Goal: Information Seeking & Learning: Learn about a topic

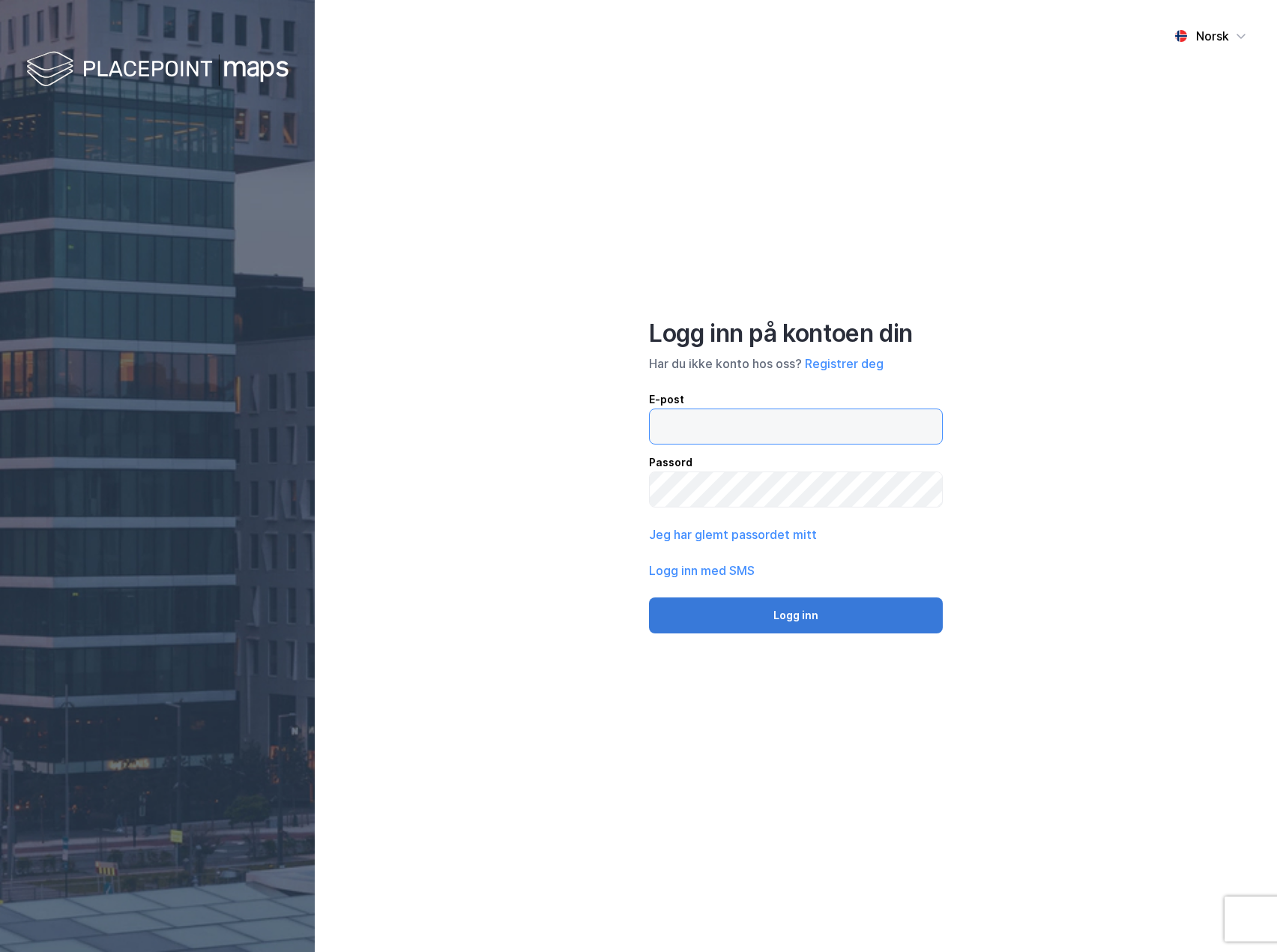
type input "[EMAIL_ADDRESS][DOMAIN_NAME]"
click at [813, 610] on button "Logg inn" at bounding box center [796, 615] width 294 height 36
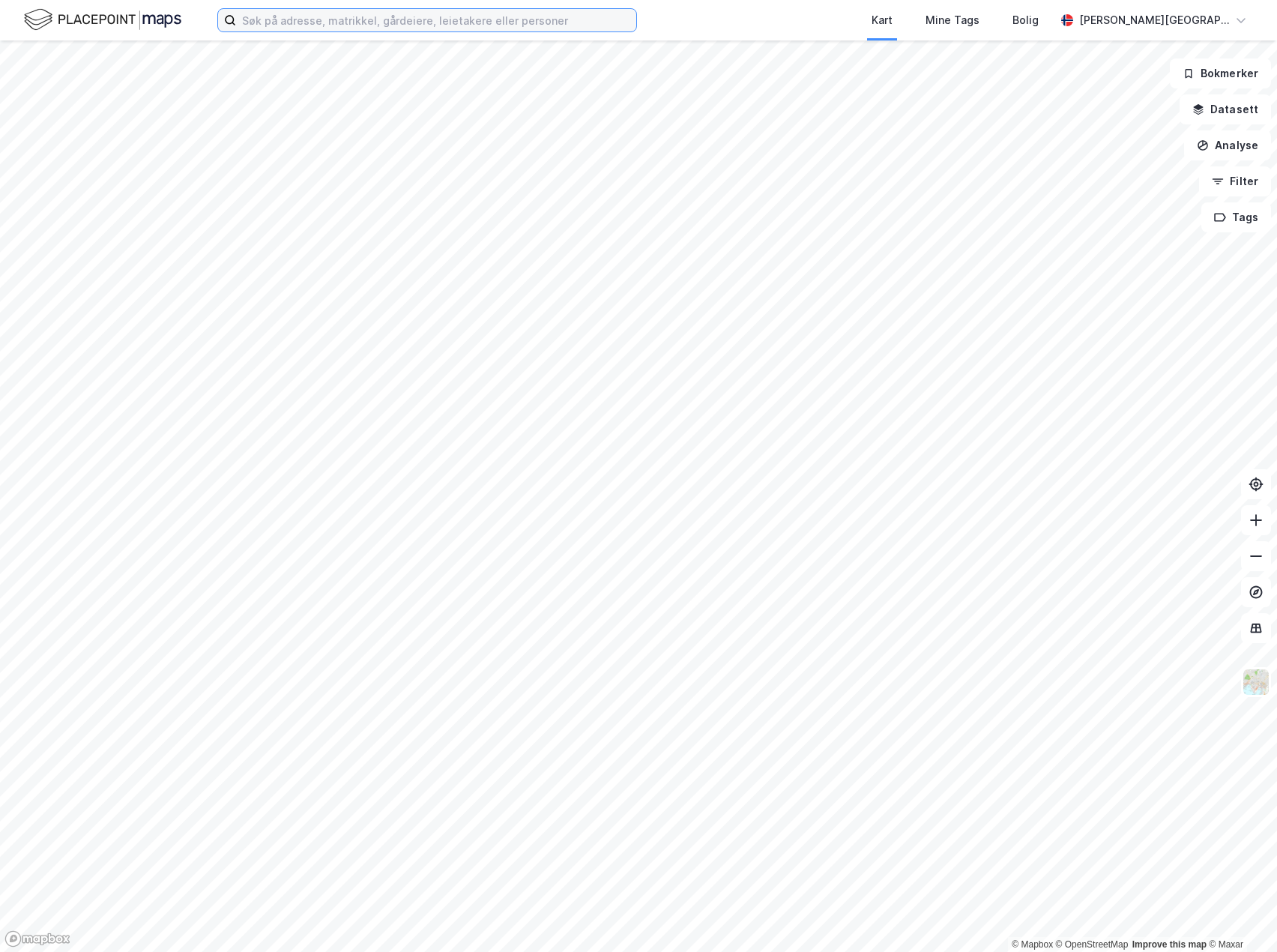
click at [423, 27] on input at bounding box center [436, 20] width 400 height 23
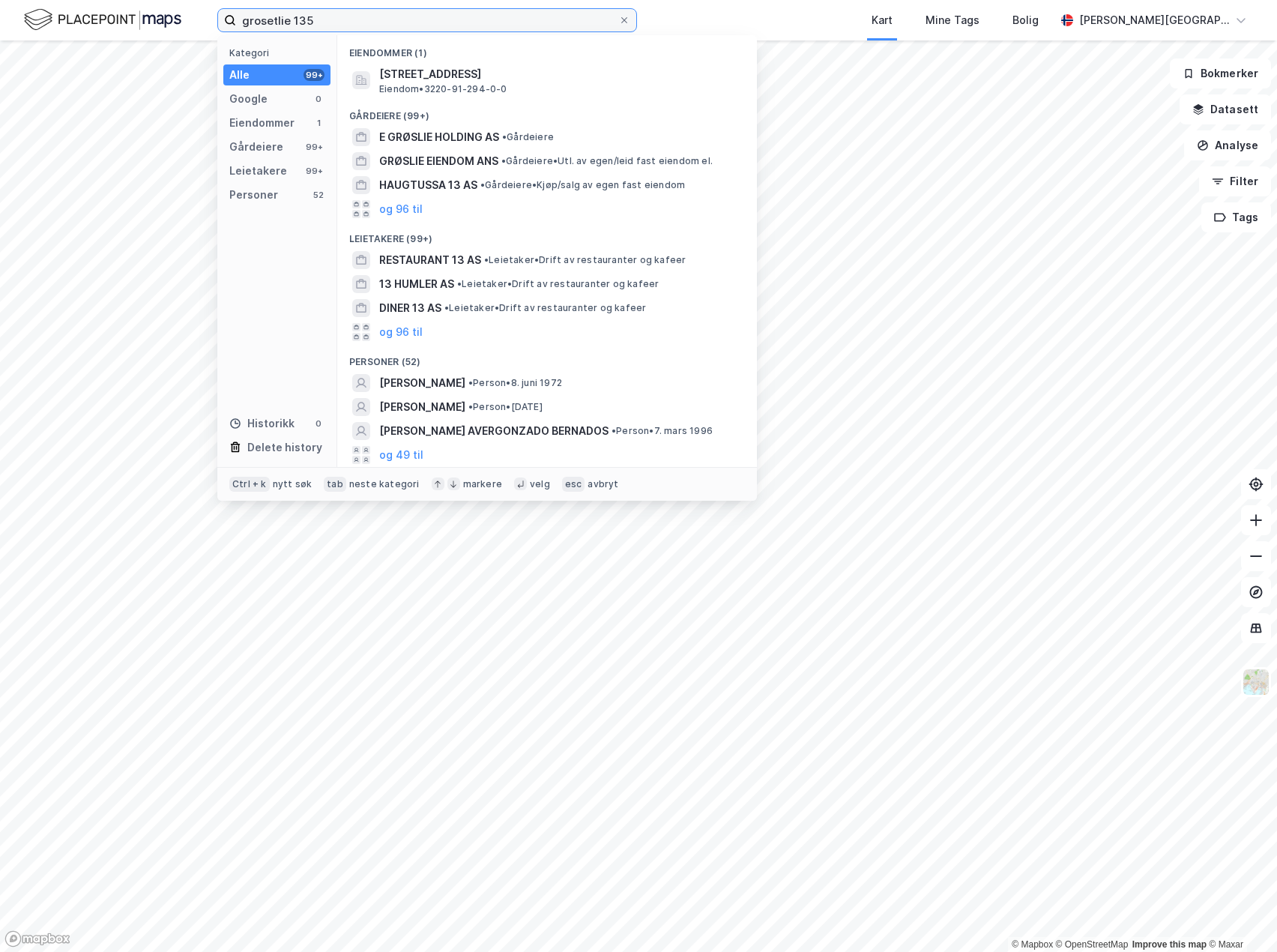
type input "grosetlie 135"
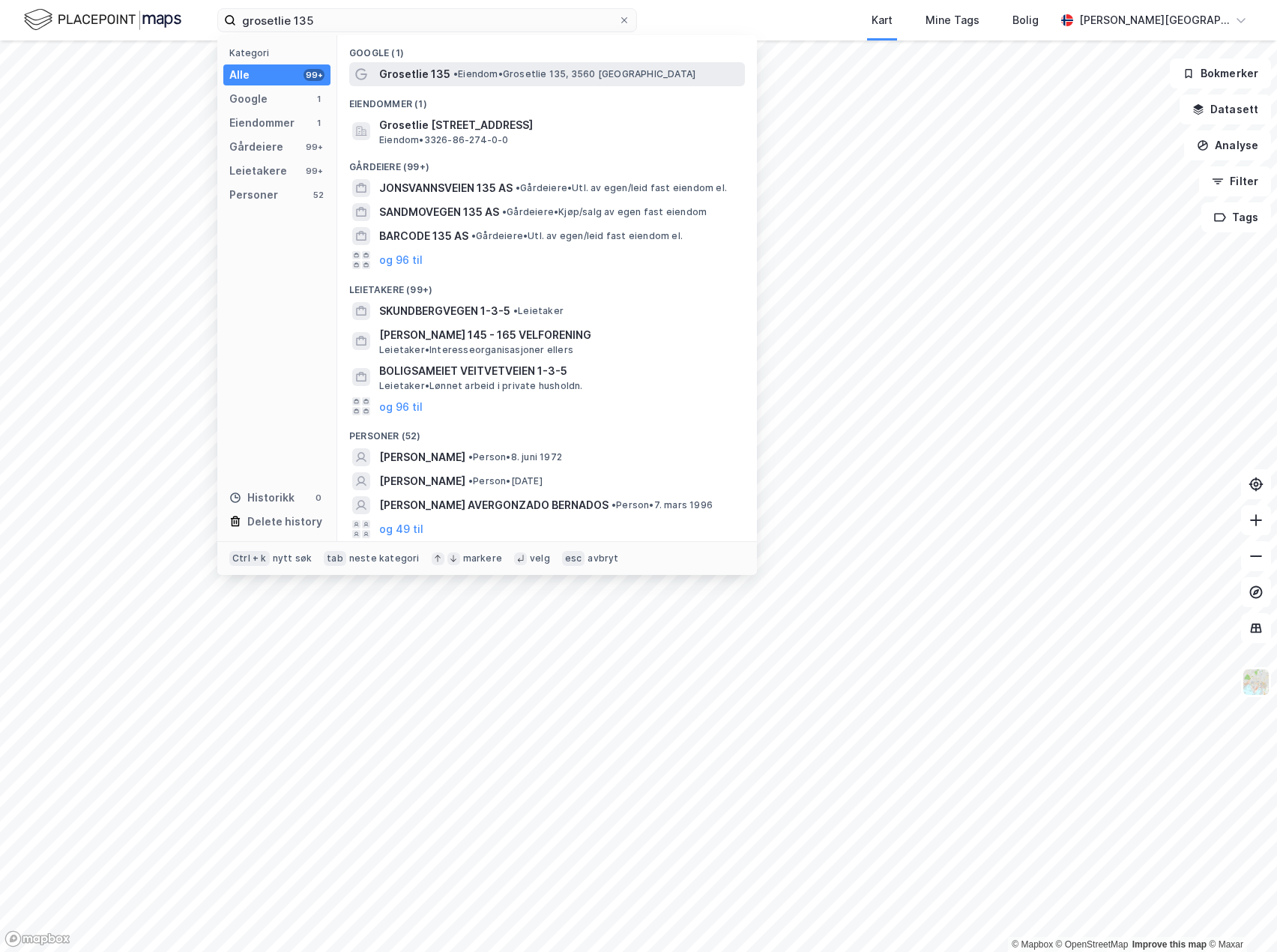
click at [420, 67] on span "Grosetlie 135" at bounding box center [415, 74] width 71 height 18
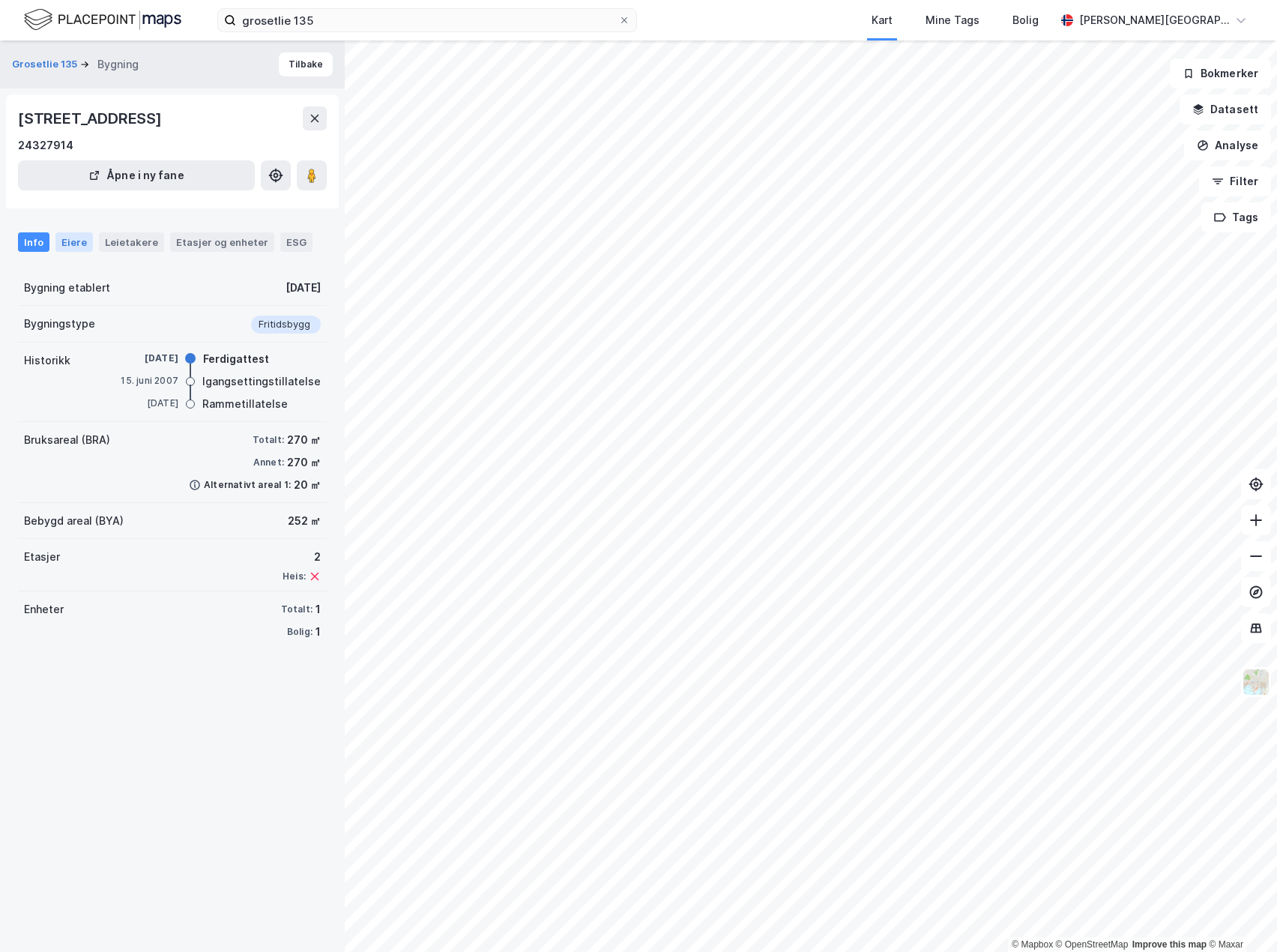
click at [74, 236] on div "Eiere" at bounding box center [74, 242] width 38 height 19
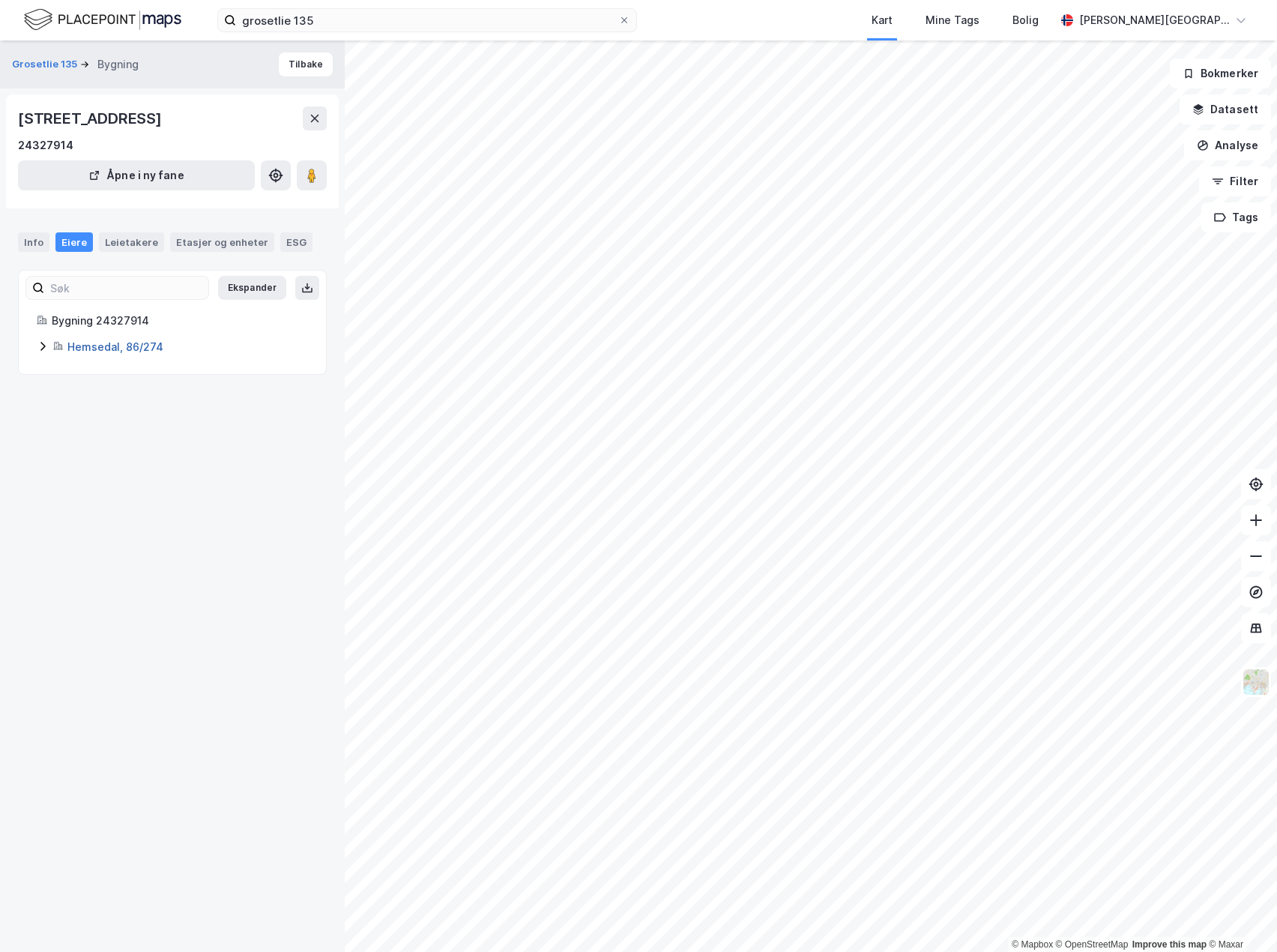
click at [110, 350] on link "Hemsedal, 86/274" at bounding box center [115, 346] width 96 height 13
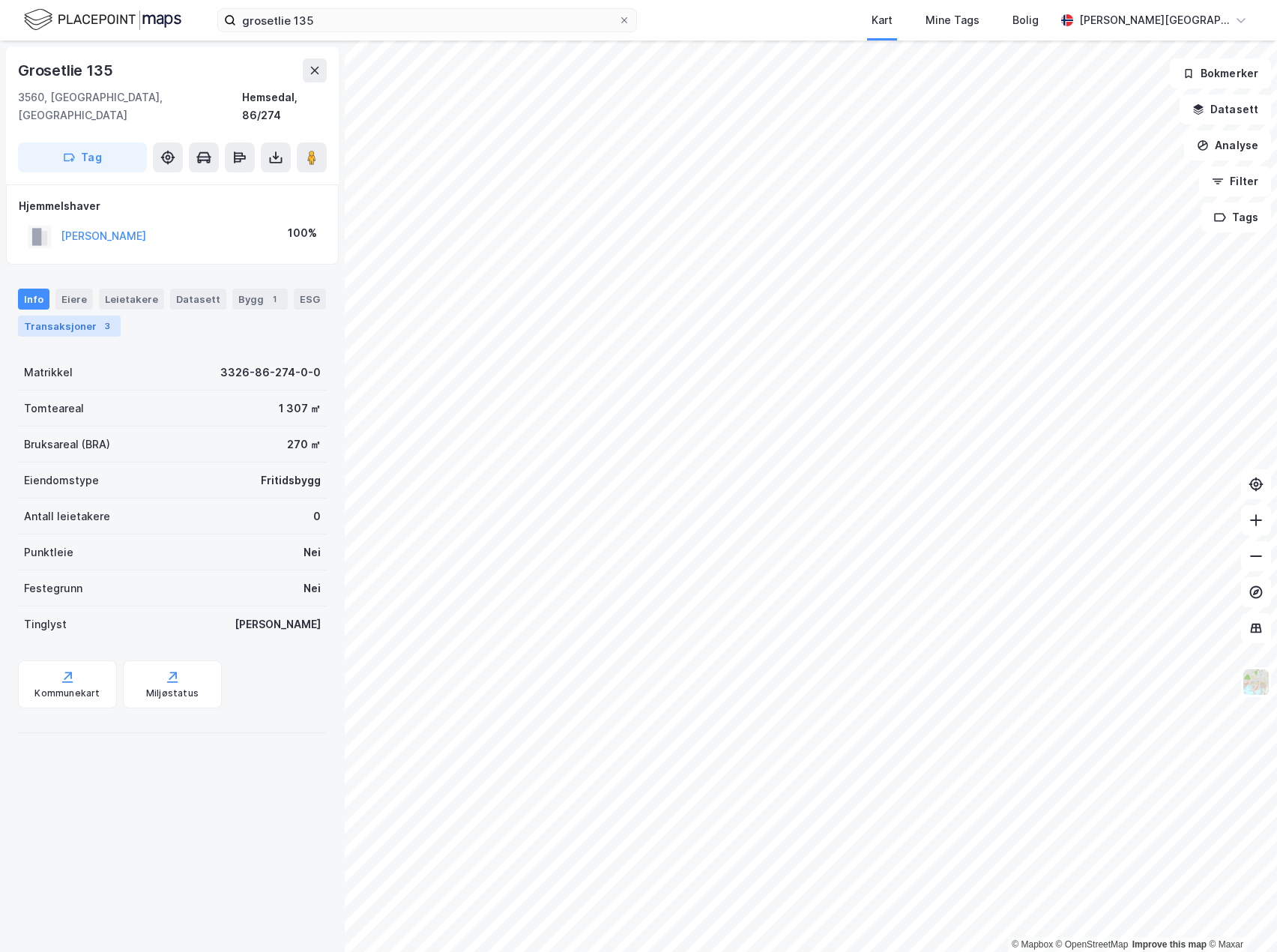
click at [79, 315] on div "Transaksjoner 3" at bounding box center [69, 326] width 103 height 21
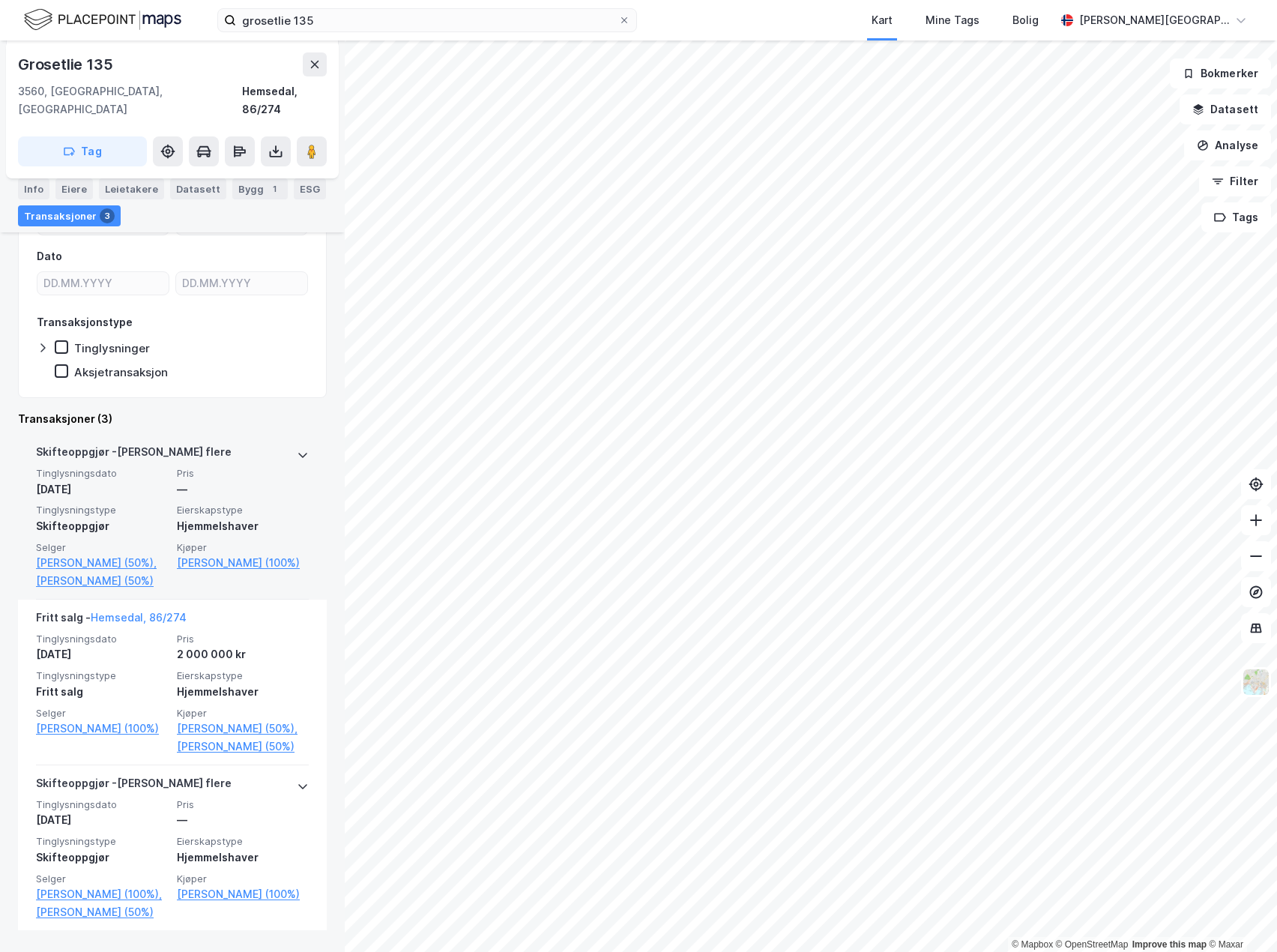
scroll to position [83, 0]
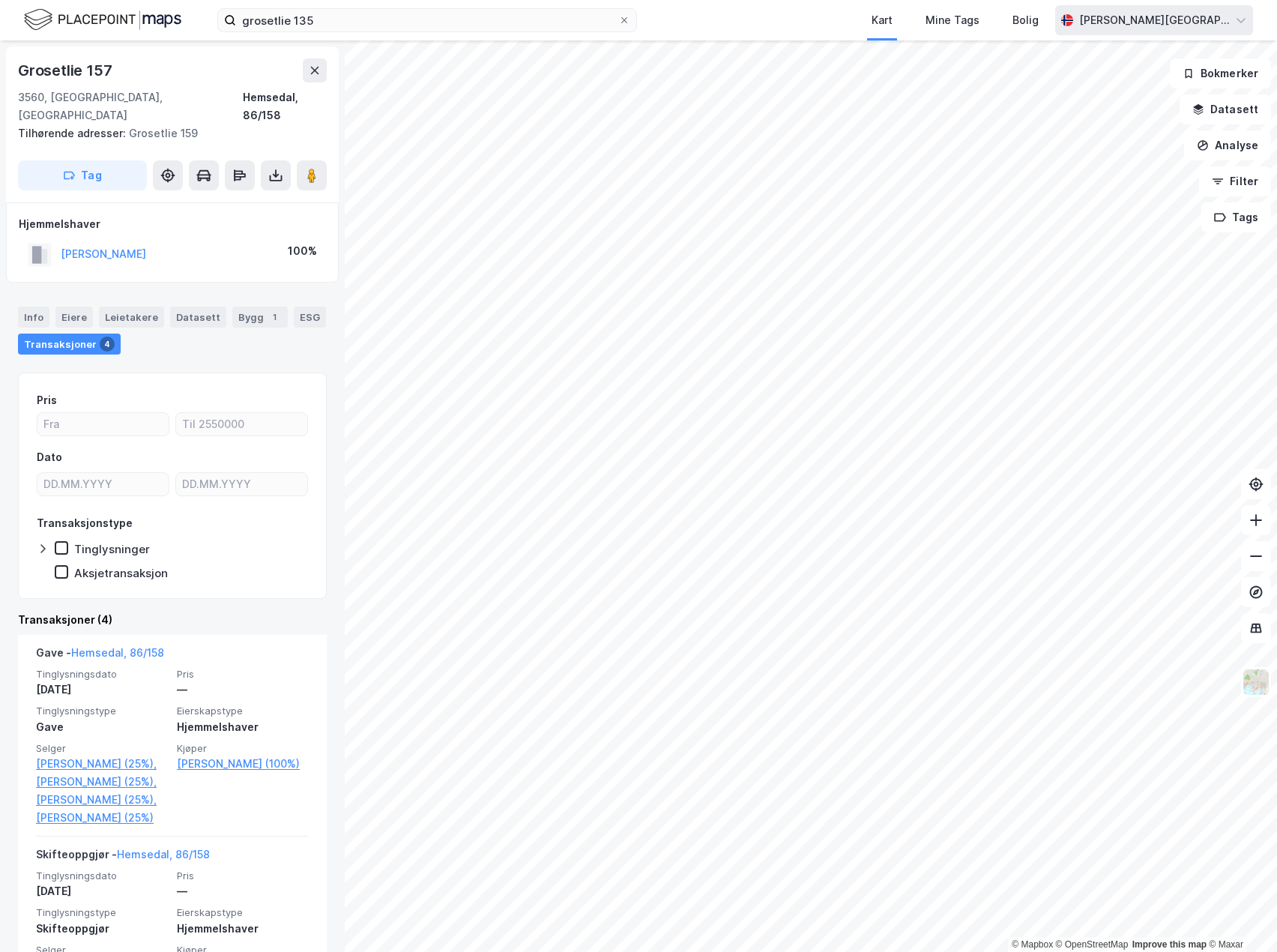
click at [1237, 21] on icon at bounding box center [1241, 20] width 12 height 12
